Goal: Complete application form: Complete application form

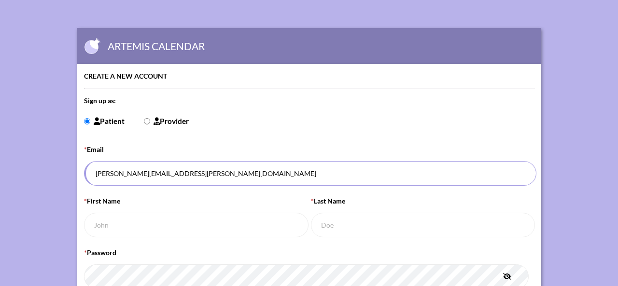
scroll to position [97, 0]
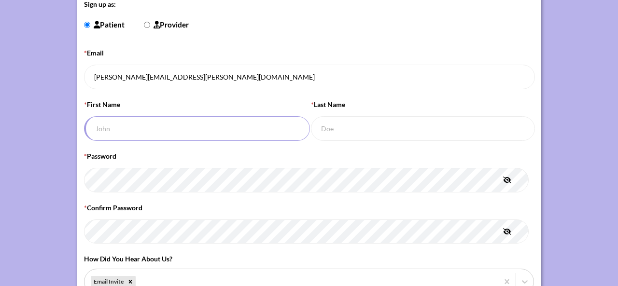
click at [147, 119] on input "* First Name" at bounding box center [197, 128] width 226 height 25
type input "[PERSON_NAME]"
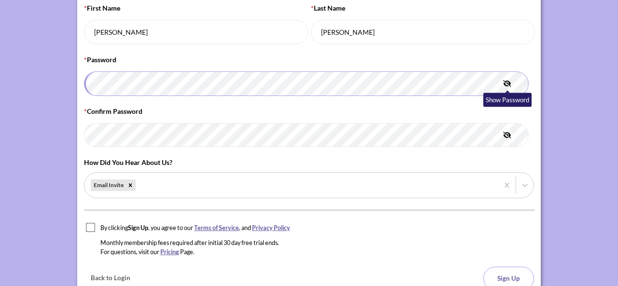
click at [504, 82] on icon "button" at bounding box center [507, 84] width 8 height 6
click at [504, 81] on icon "button" at bounding box center [507, 84] width 7 height 6
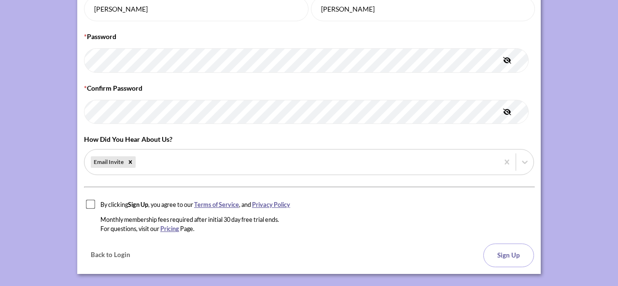
scroll to position [229, 0]
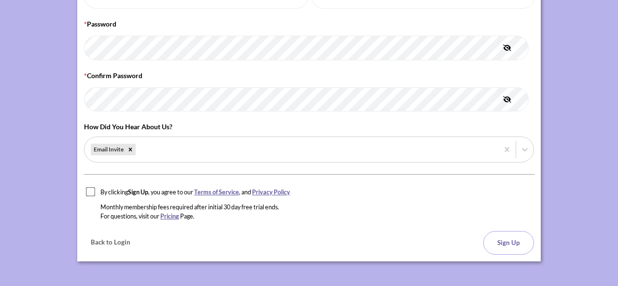
click at [86, 187] on input "checkbox" at bounding box center [91, 192] width 10 height 10
checkbox input "true"
click at [499, 239] on button "Sign Up" at bounding box center [508, 243] width 51 height 24
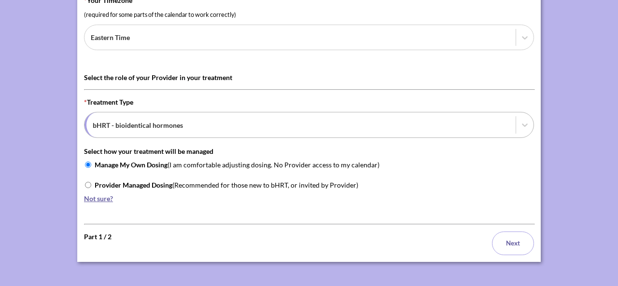
scroll to position [101, 0]
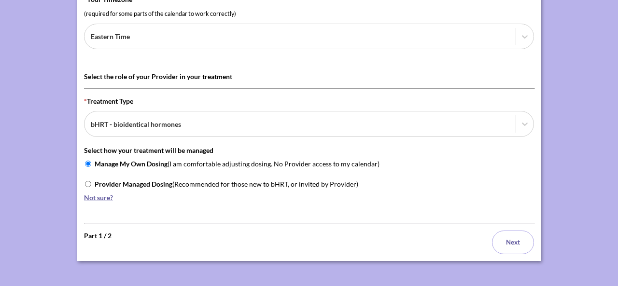
click at [84, 182] on form "Complete your Personal Profile * your timezone (required for some parts of the …" at bounding box center [309, 112] width 450 height 285
click at [87, 181] on input "Provider Managed Dosing (Recommended for those new to bHRT, or invited by Provi…" at bounding box center [88, 184] width 6 height 6
radio input "true"
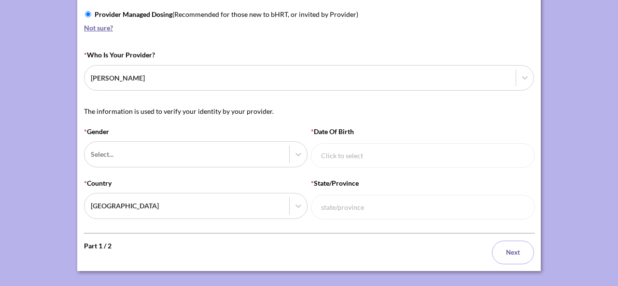
scroll to position [280, 0]
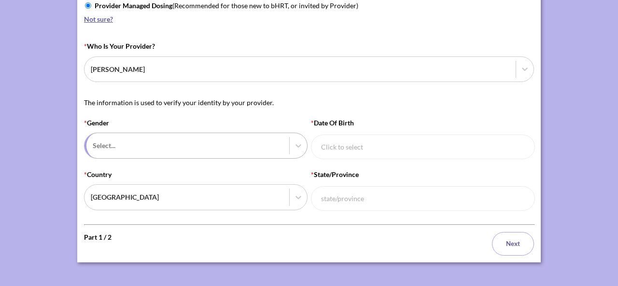
click at [151, 141] on div at bounding box center [188, 146] width 190 height 12
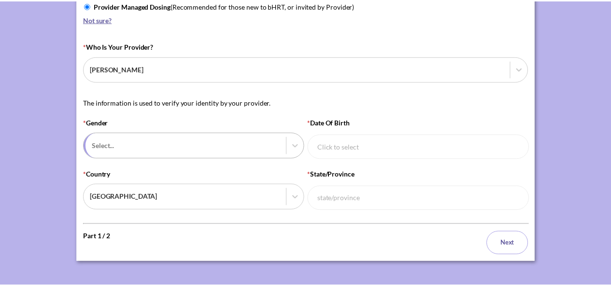
scroll to position [278, 0]
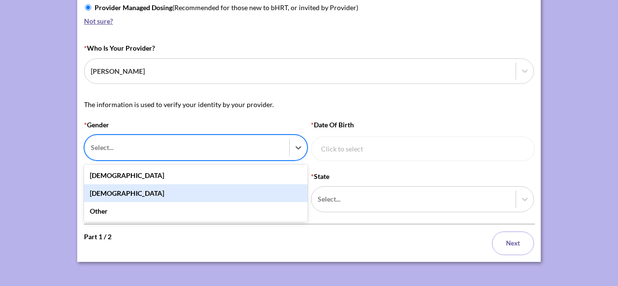
click at [134, 193] on div "[DEMOGRAPHIC_DATA]" at bounding box center [196, 193] width 224 height 18
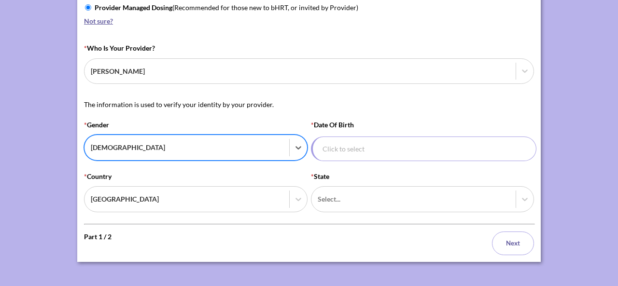
click at [325, 148] on input "* Date of Birth" at bounding box center [424, 149] width 226 height 25
select select "8"
select select "2015"
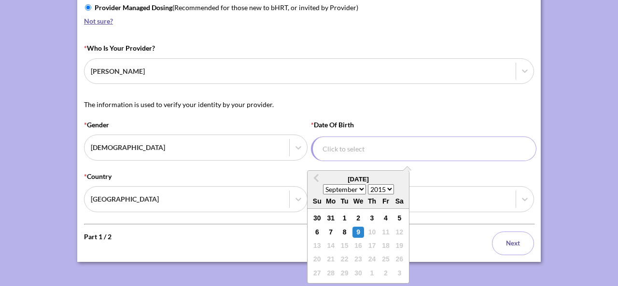
type input "0"
select select "0"
select select "2000"
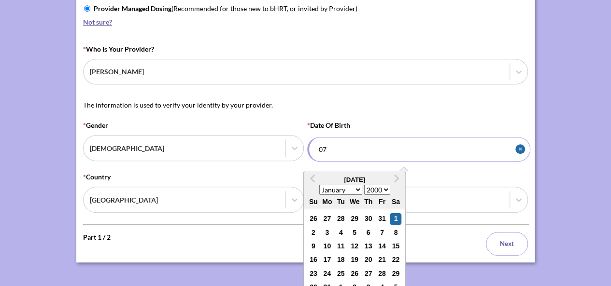
type input "07/"
select select "6"
select select "2001"
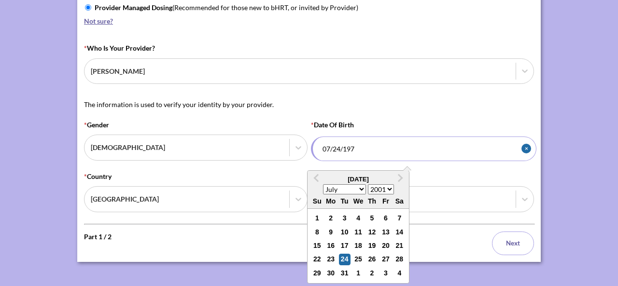
type input "[DATE]"
select select "1975"
type input "[DATE]"
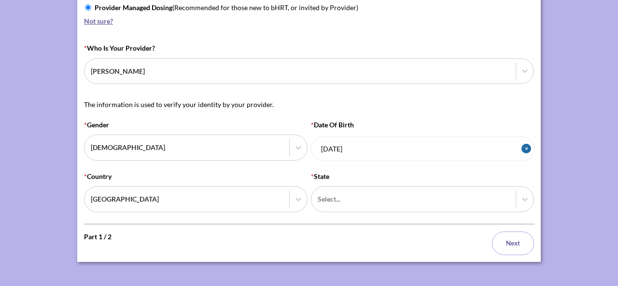
click at [221, 221] on form "Complete your Personal Profile * your timezone (required for some parts of the …" at bounding box center [309, 24] width 450 height 463
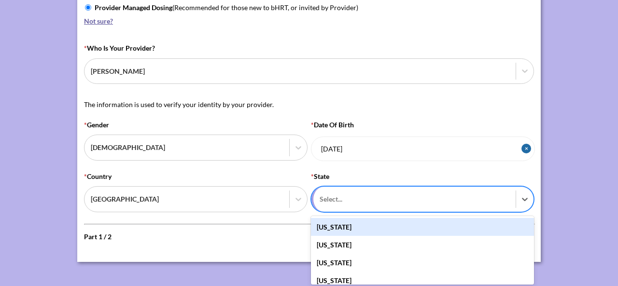
click at [349, 197] on div at bounding box center [415, 199] width 190 height 12
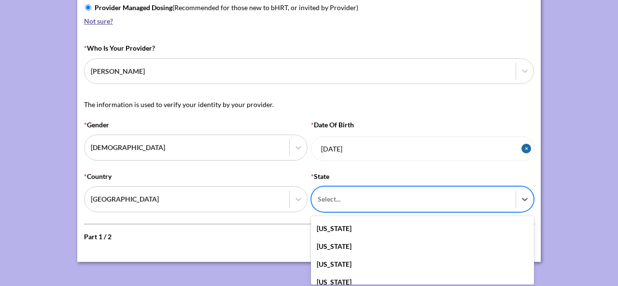
scroll to position [97, 0]
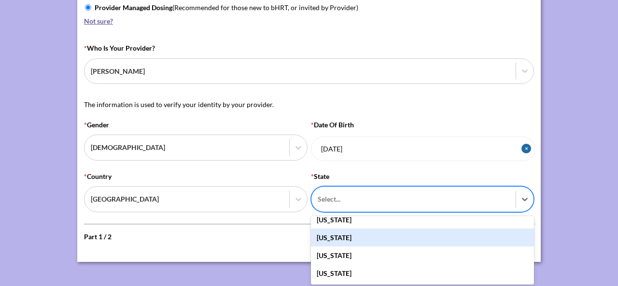
click at [354, 236] on div "[US_STATE]" at bounding box center [423, 238] width 224 height 18
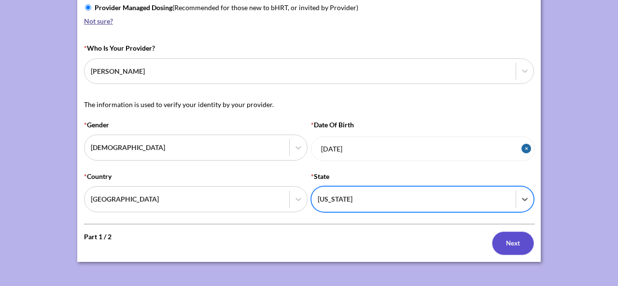
click at [500, 243] on button "Next" at bounding box center [513, 244] width 42 height 24
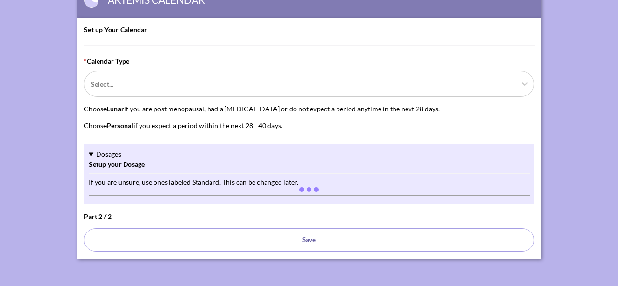
scroll to position [44, 0]
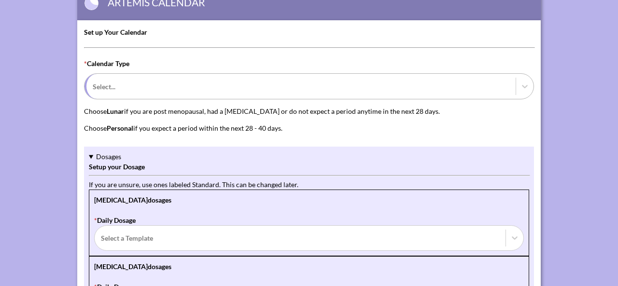
click at [228, 84] on div at bounding box center [301, 87] width 417 height 12
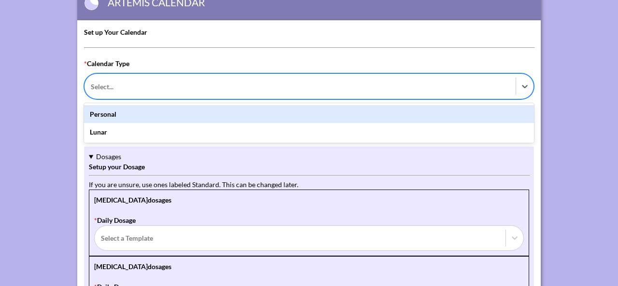
click at [205, 116] on div "Personal" at bounding box center [309, 114] width 450 height 18
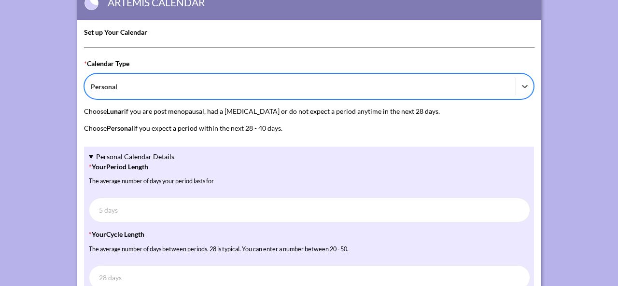
click at [214, 131] on p "Choose Personal if you expect a period within the next 28 - 40 days." at bounding box center [309, 128] width 450 height 10
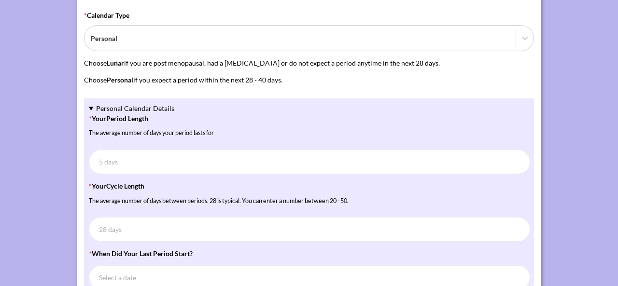
scroll to position [141, 0]
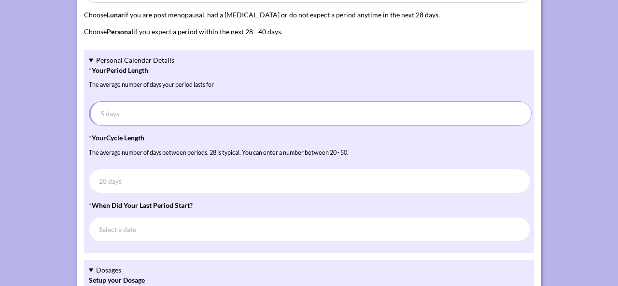
click at [117, 109] on input "* Your Period Length The average number of days your period lasts for" at bounding box center [310, 113] width 443 height 25
type input "7"
click at [159, 185] on input "* Your Cycle Length The average number of days between periods. 28 is typical. …" at bounding box center [310, 181] width 443 height 25
type input "30"
select select "8"
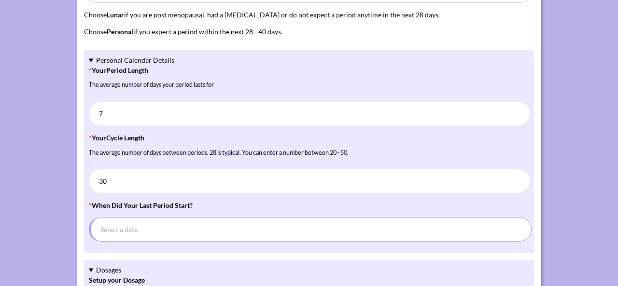
select select "2025"
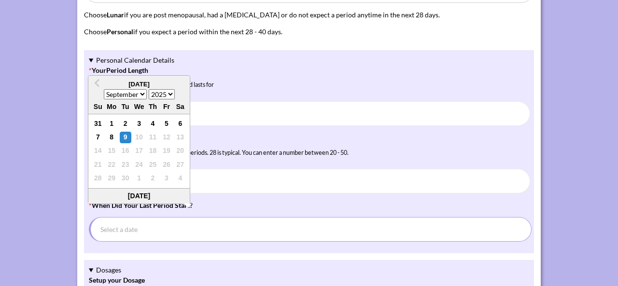
click at [163, 228] on input "* When did your last period start? Previous Month [DATE] January February March…" at bounding box center [310, 229] width 443 height 25
click at [96, 82] on button "Previous Month" at bounding box center [96, 84] width 15 height 15
select select "7"
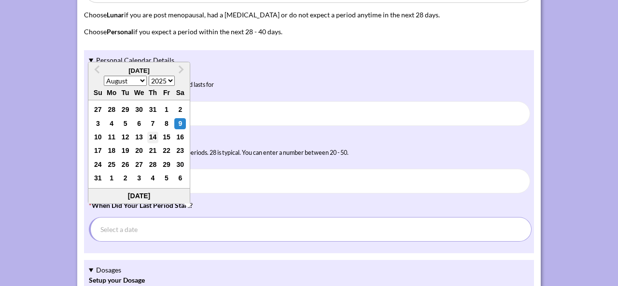
click at [156, 138] on div "14" at bounding box center [153, 138] width 12 height 12
type input "[DATE]"
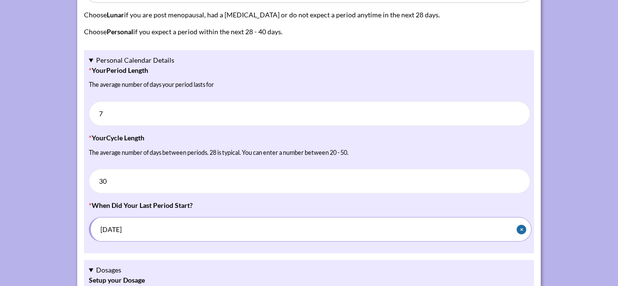
click at [109, 254] on form "Set up Your Calendar * Calendar Type Personal Choose Lunar if you are post meno…" at bounding box center [309, 246] width 450 height 633
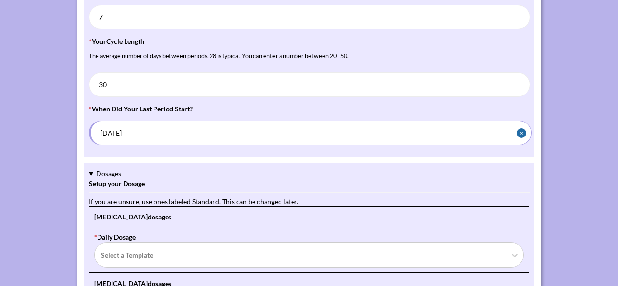
scroll to position [285, 0]
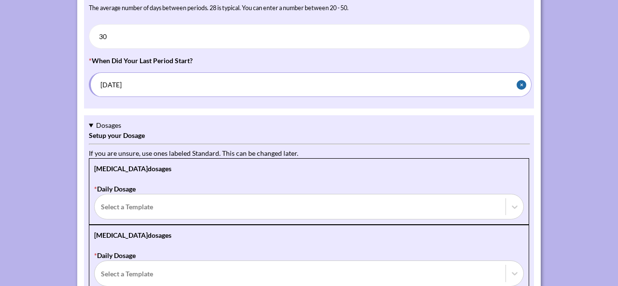
select select "7"
select select "2025"
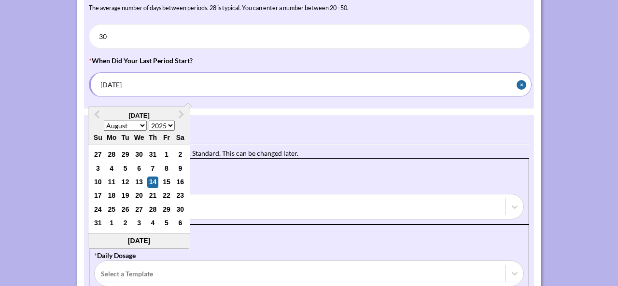
click at [133, 93] on input "[DATE]" at bounding box center [310, 84] width 443 height 25
click at [274, 106] on details "Personal Calendar Details * Your Period Length The average number of days your …" at bounding box center [309, 6] width 450 height 203
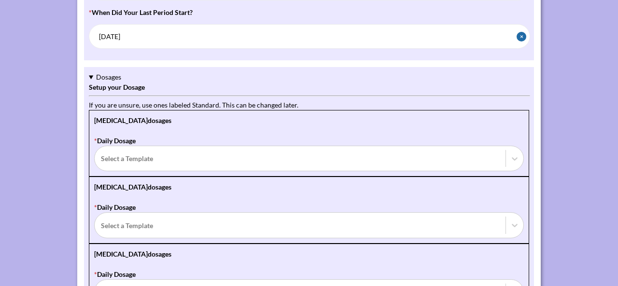
scroll to position [382, 0]
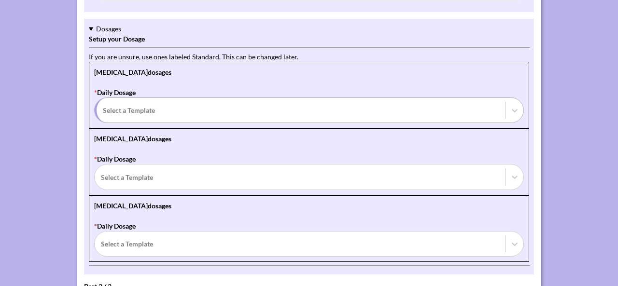
click at [149, 109] on div at bounding box center [301, 110] width 397 height 12
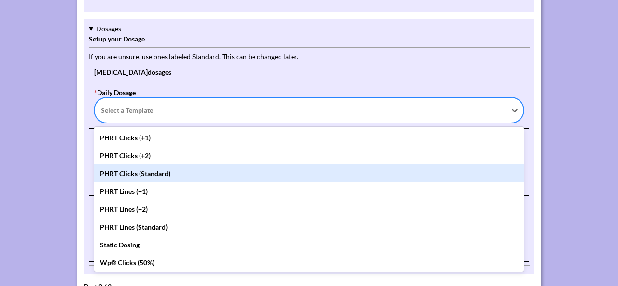
click at [139, 170] on div "PHRT Clicks (Standard)" at bounding box center [309, 174] width 430 height 18
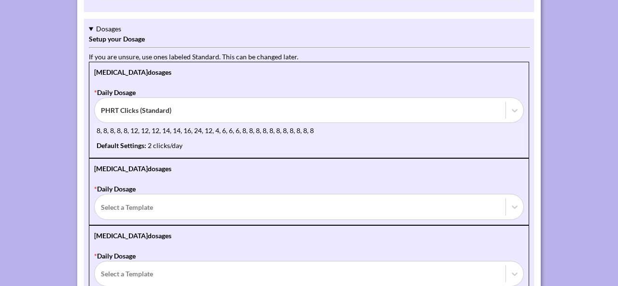
click at [267, 170] on div "[MEDICAL_DATA] dosages * Daily Dosage Select a Template" at bounding box center [309, 191] width 440 height 67
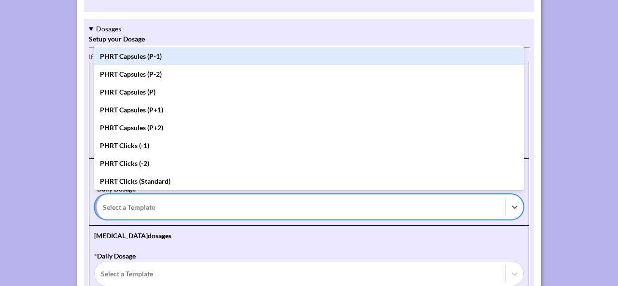
click at [192, 207] on div at bounding box center [301, 207] width 397 height 12
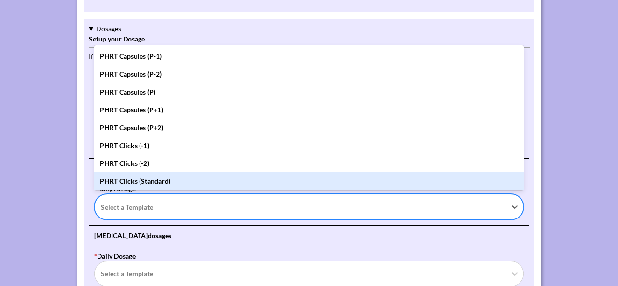
click at [150, 175] on div "PHRT Clicks (Standard)" at bounding box center [309, 181] width 430 height 18
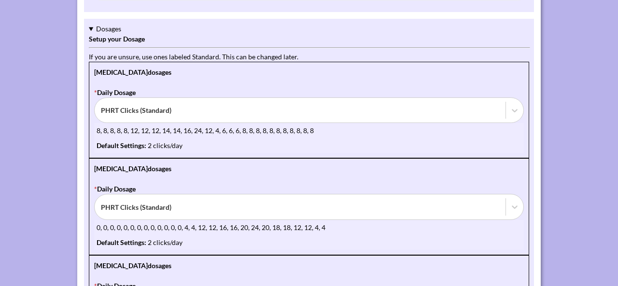
click at [249, 171] on div "[MEDICAL_DATA] dosages * Daily Dosage PHRT Clicks (Standard) 0, 0, 0, 0, 0, 0, …" at bounding box center [309, 206] width 440 height 97
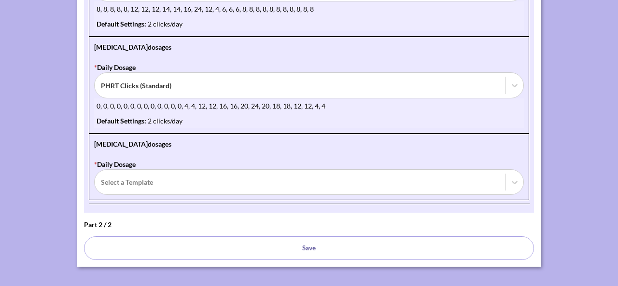
scroll to position [507, 0]
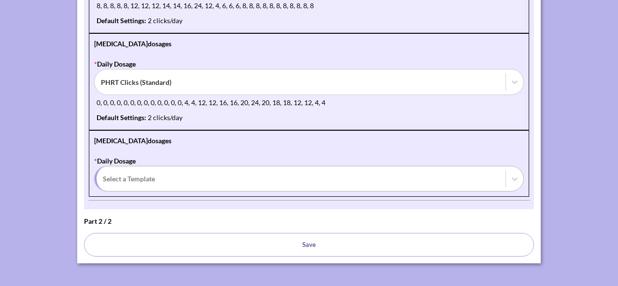
click at [144, 168] on div "Select a Template" at bounding box center [300, 179] width 411 height 25
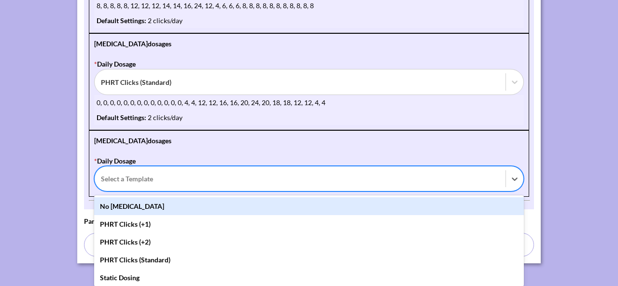
click at [135, 200] on div "No [MEDICAL_DATA]" at bounding box center [309, 207] width 430 height 18
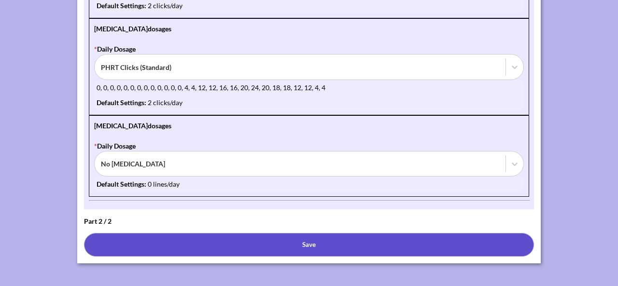
click at [301, 240] on button "Save" at bounding box center [309, 245] width 450 height 24
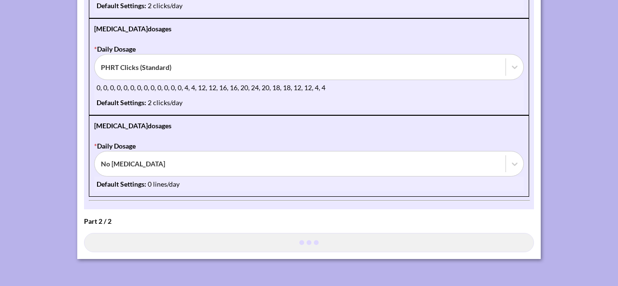
scroll to position [518, 0]
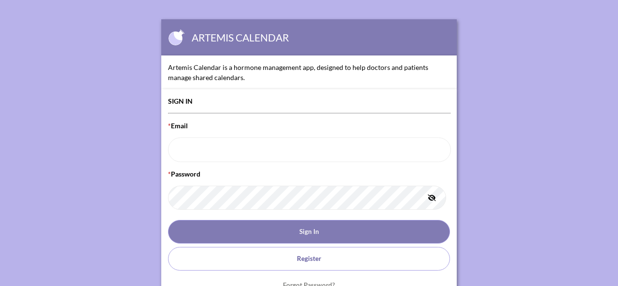
type input "[PERSON_NAME][EMAIL_ADDRESS][PERSON_NAME][DOMAIN_NAME]"
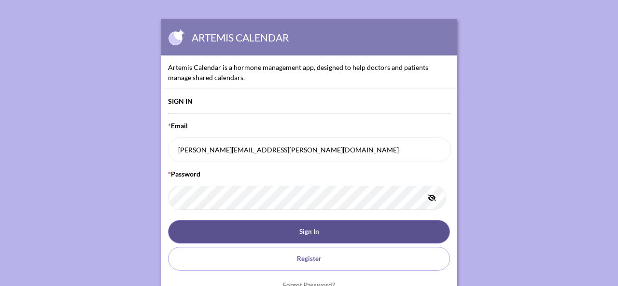
click at [336, 227] on button "Sign In" at bounding box center [309, 232] width 282 height 24
